Goal: Information Seeking & Learning: Check status

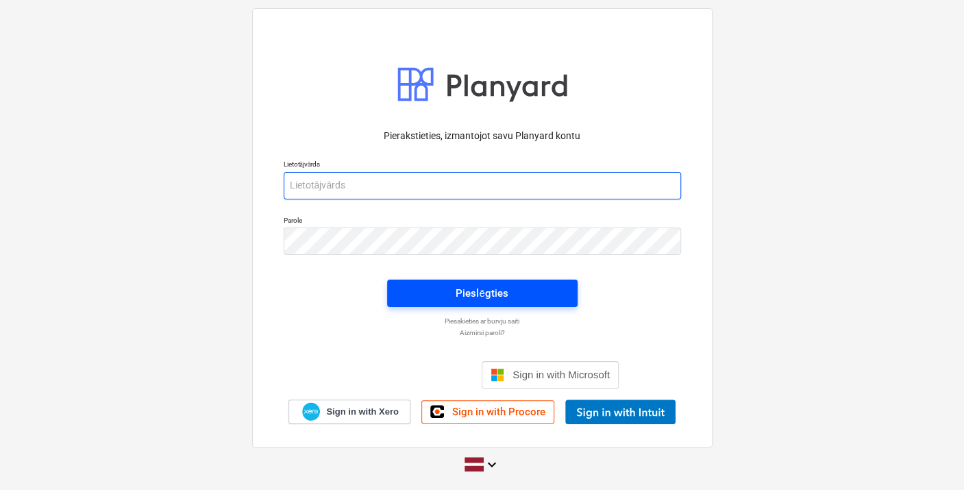
type input "[PERSON_NAME][EMAIL_ADDRESS][DOMAIN_NAME]"
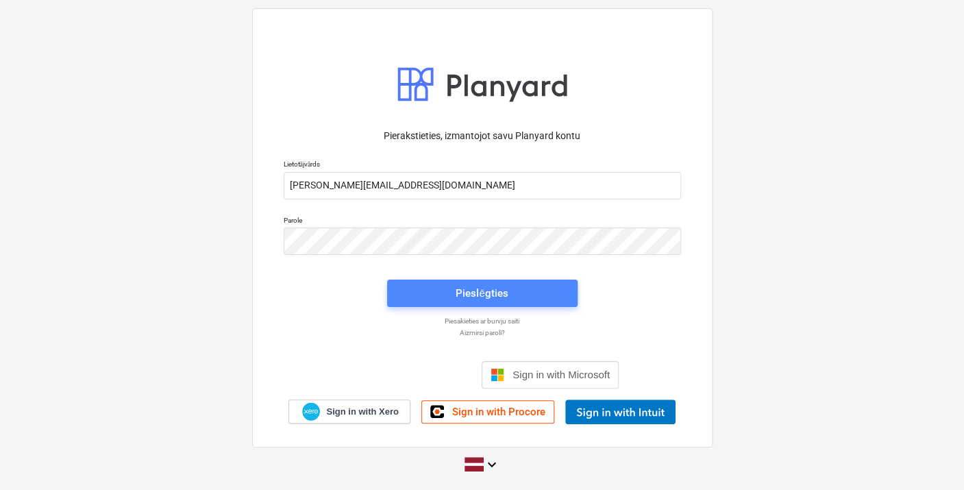
click at [499, 289] on div "Pieslēgties" at bounding box center [481, 293] width 52 height 18
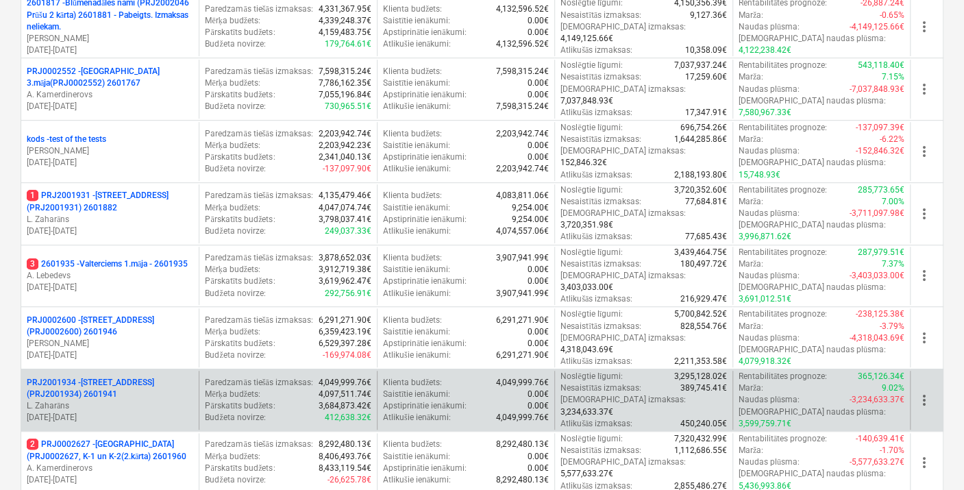
scroll to position [380, 0]
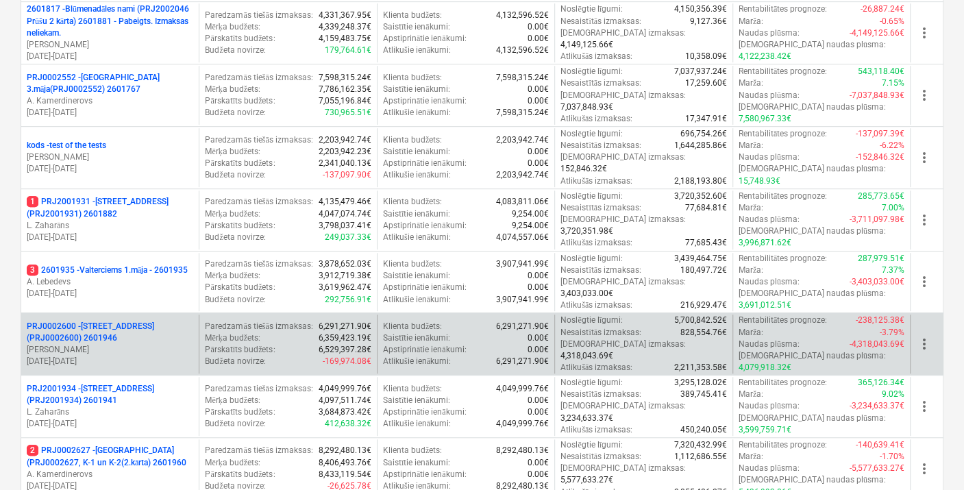
click at [55, 321] on p "PRJ0002600 - [STREET_ADDRESS](PRJ0002600) 2601946" at bounding box center [110, 332] width 166 height 23
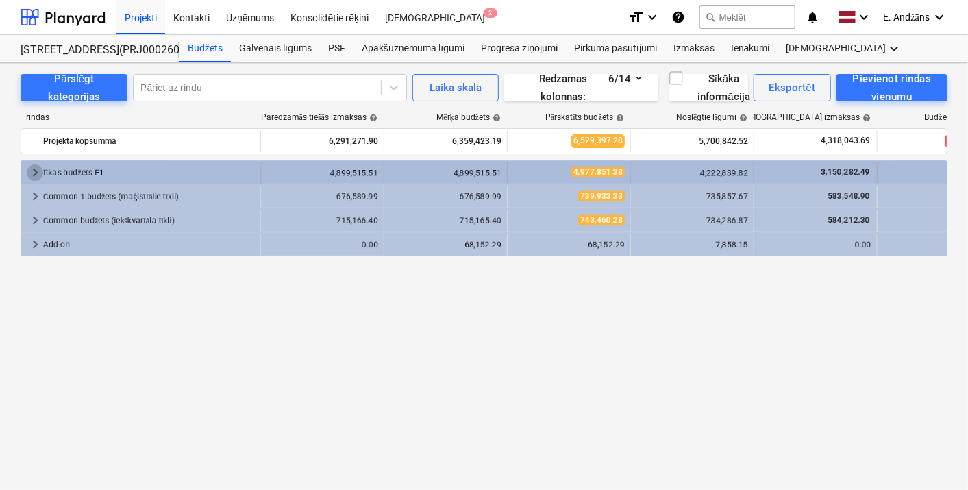
click at [36, 167] on span "keyboard_arrow_right" at bounding box center [35, 172] width 16 height 16
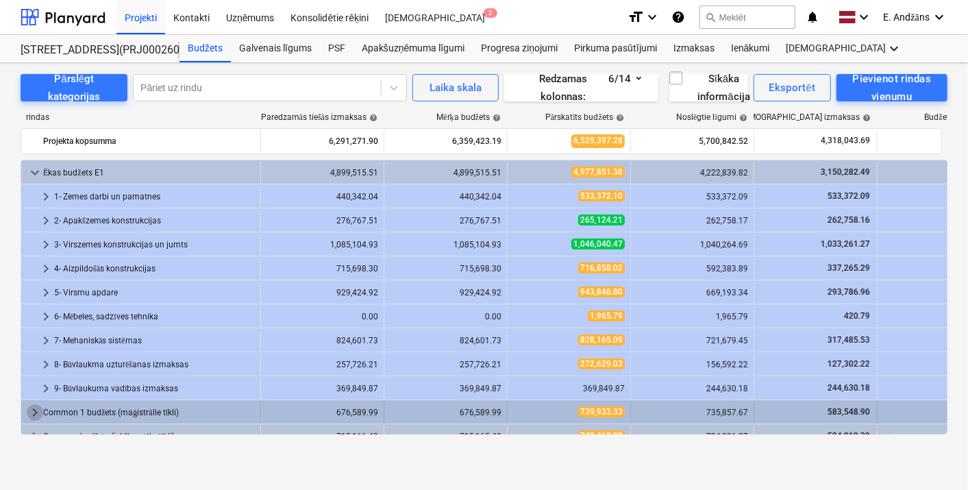
click at [37, 412] on span "keyboard_arrow_right" at bounding box center [35, 412] width 16 height 16
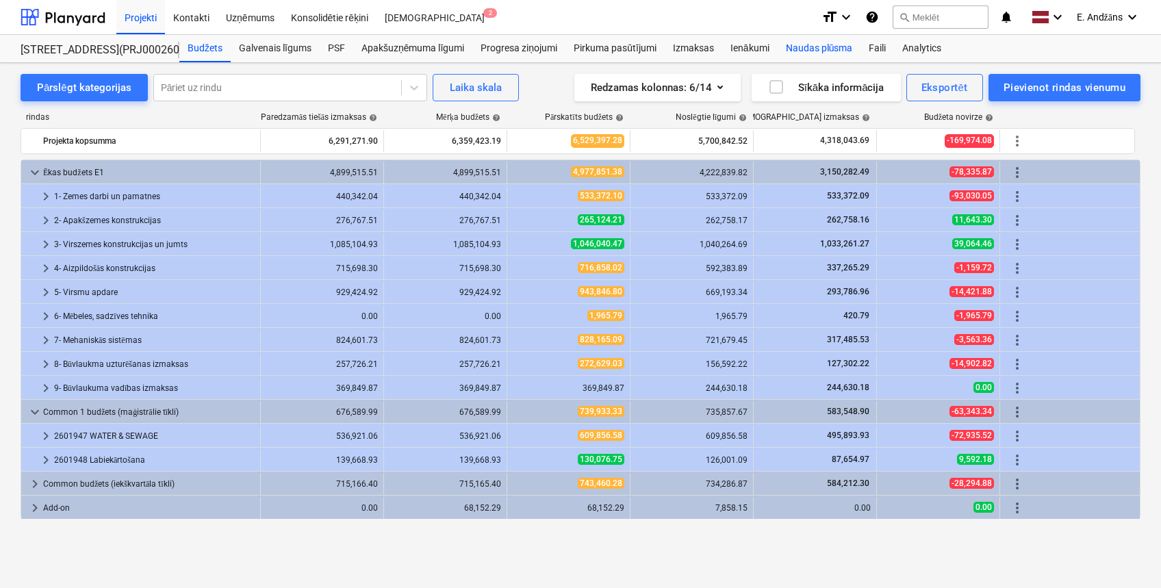
click at [831, 46] on div "Naudas plūsma" at bounding box center [820, 48] width 84 height 27
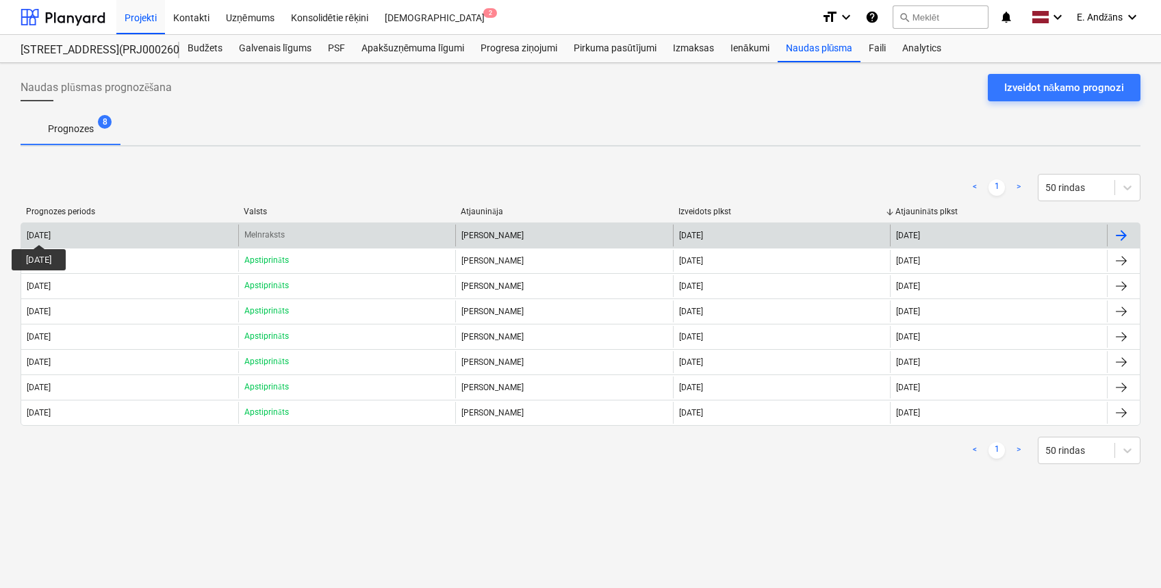
click at [51, 232] on div "[DATE]" at bounding box center [39, 236] width 24 height 10
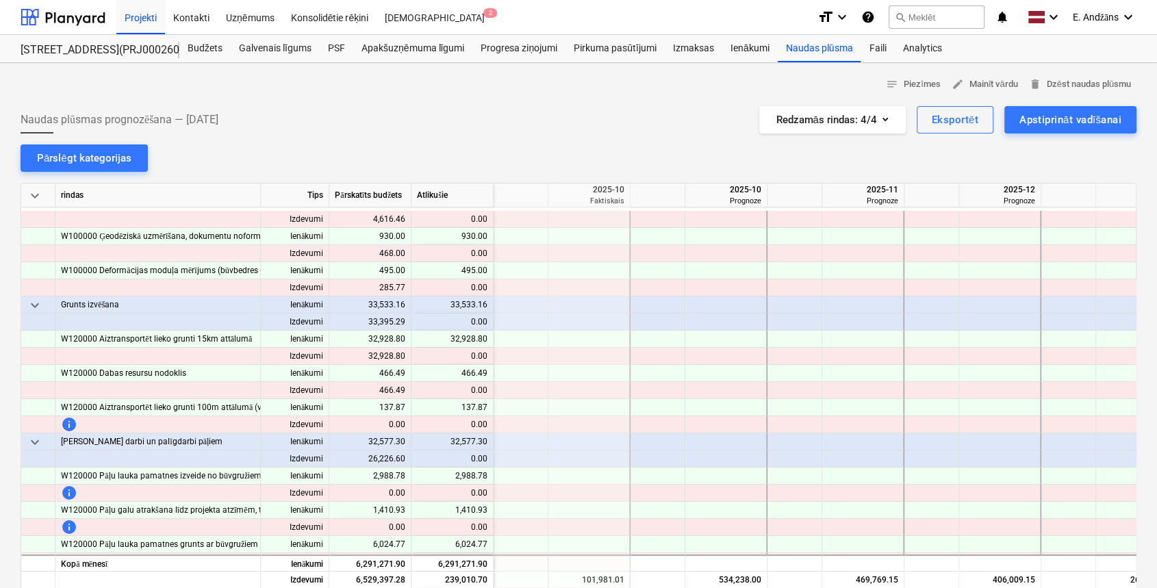
scroll to position [365, 1507]
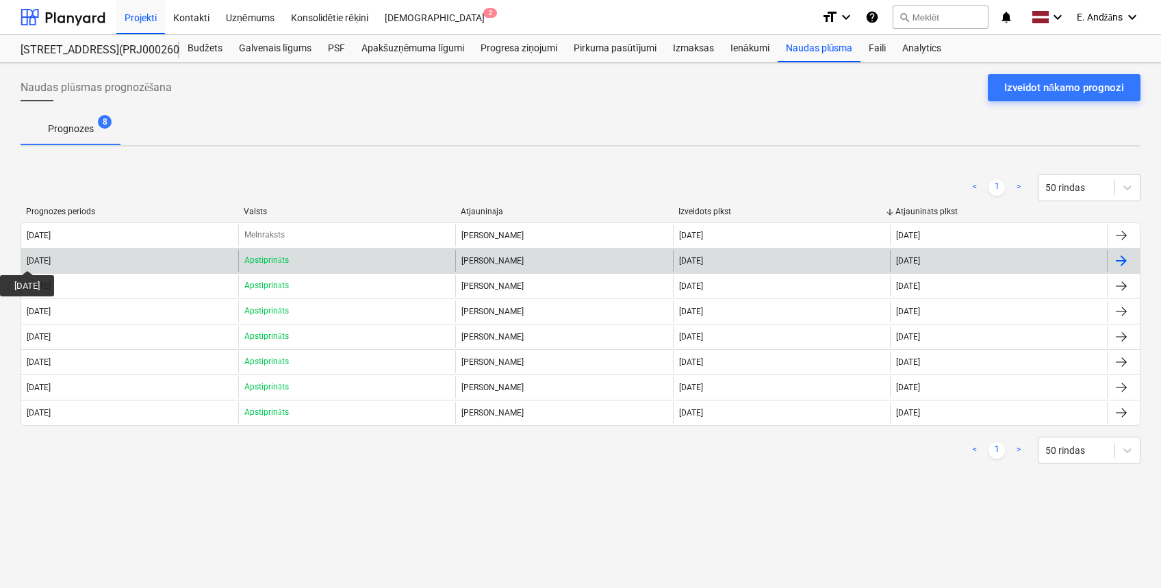
click at [47, 258] on div "[DATE]" at bounding box center [39, 261] width 24 height 10
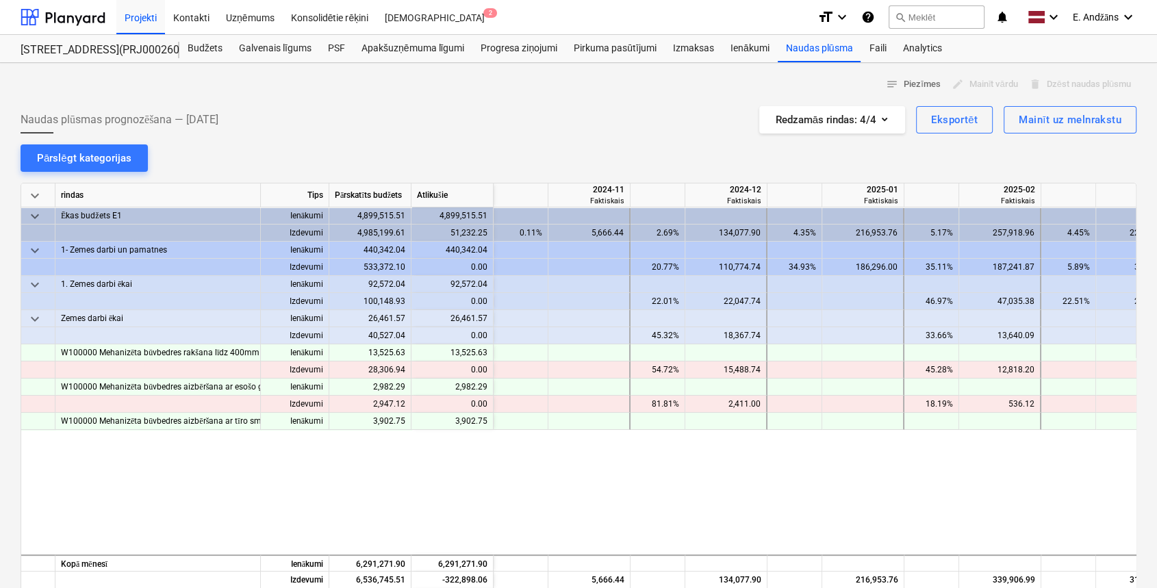
scroll to position [0, 1370]
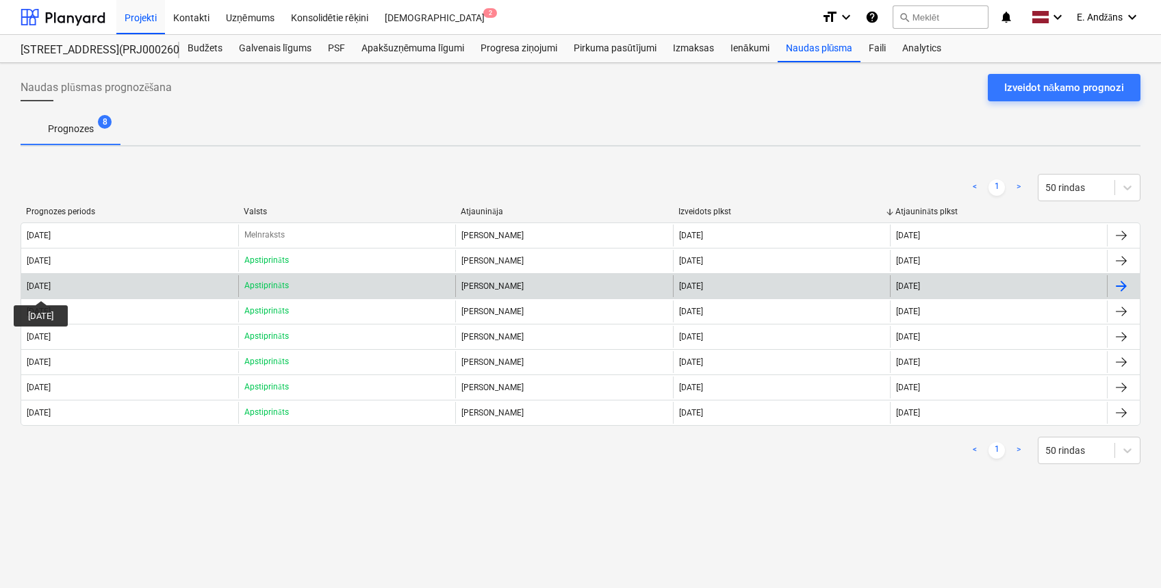
click at [51, 288] on div "[DATE]" at bounding box center [39, 286] width 24 height 10
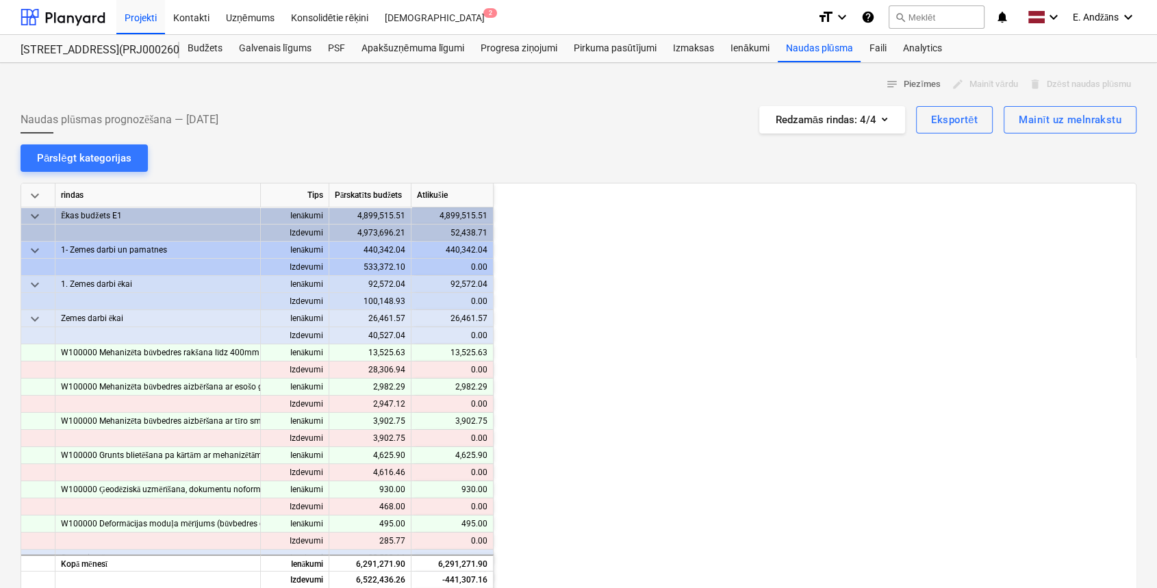
scroll to position [0, 1233]
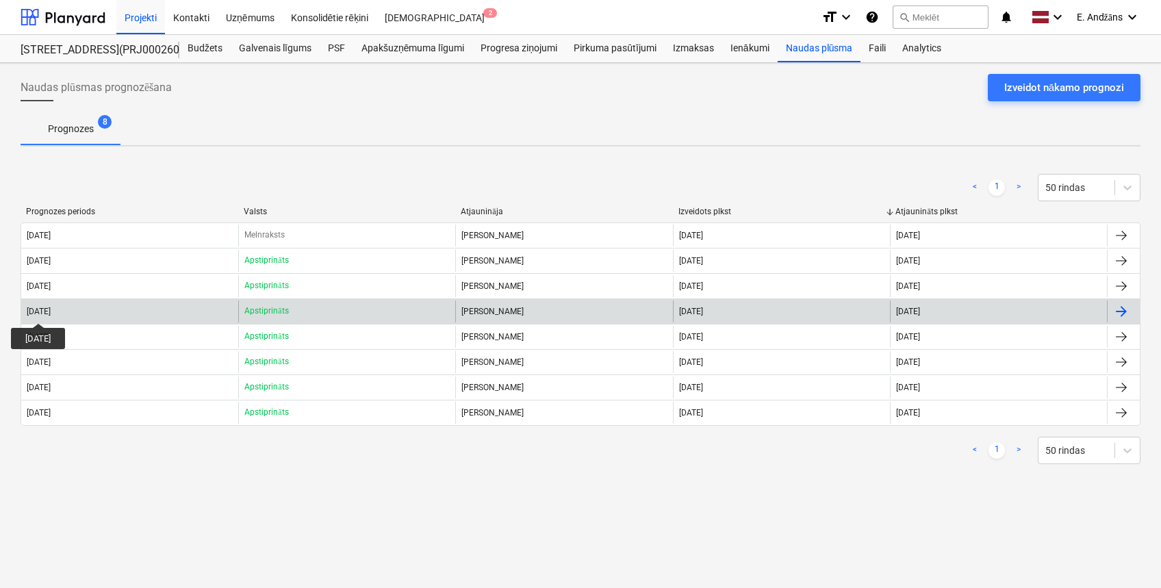
click at [45, 311] on div "[DATE]" at bounding box center [39, 312] width 24 height 10
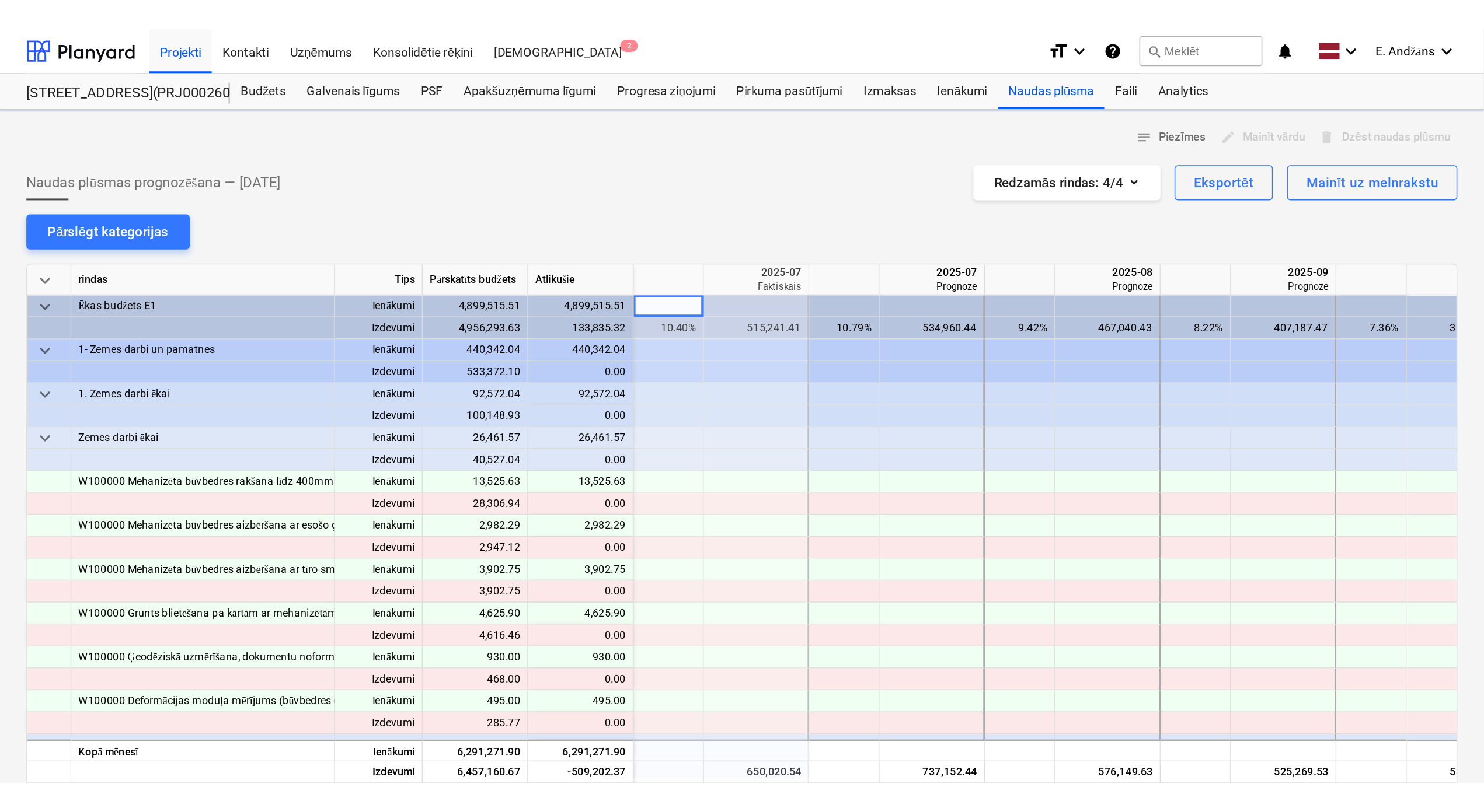
scroll to position [0, 934]
